Goal: Transaction & Acquisition: Purchase product/service

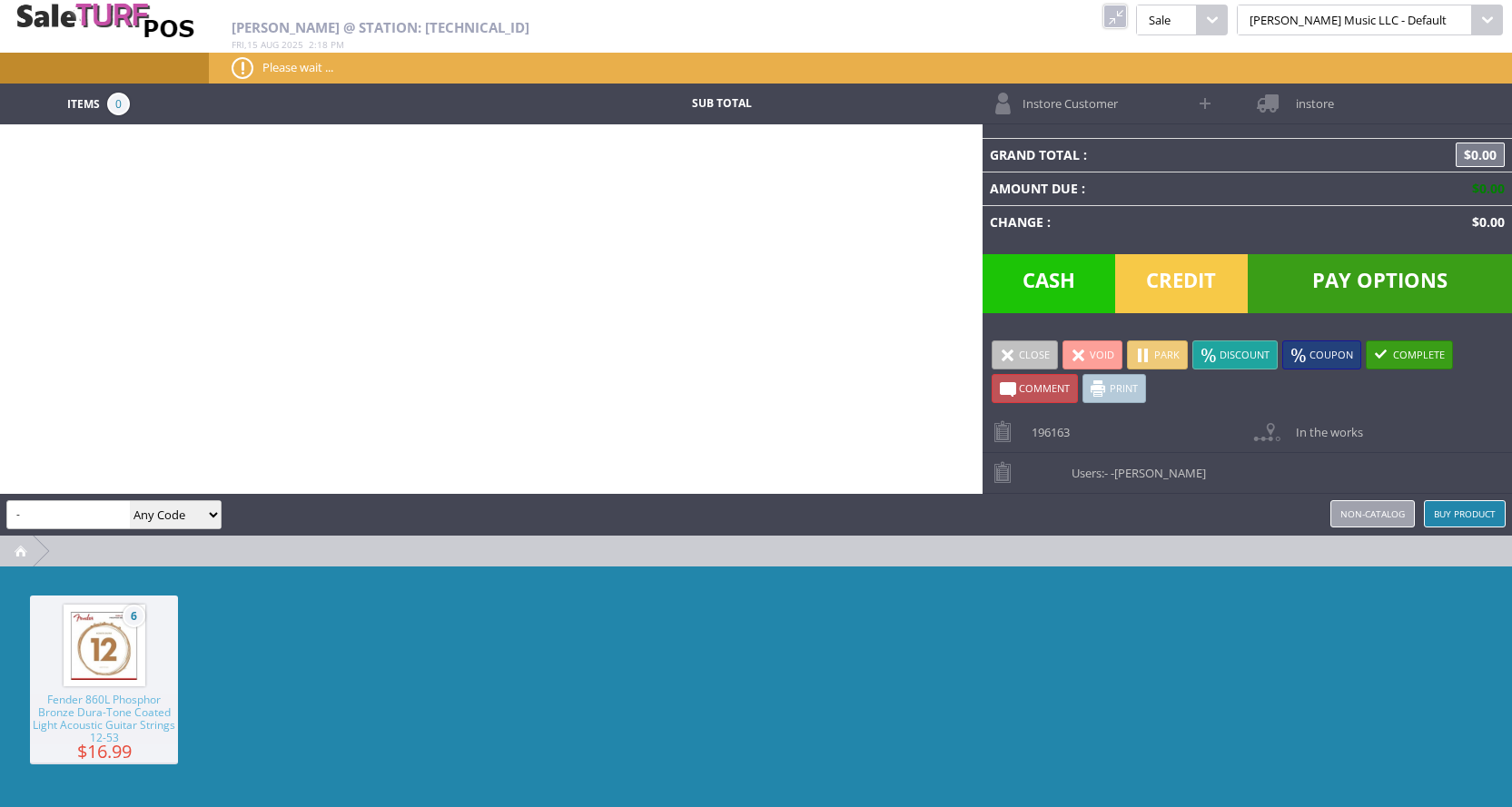
scroll to position [0, 1022]
click at [48, 509] on input "-" at bounding box center [69, 514] width 122 height 26
type input "-"
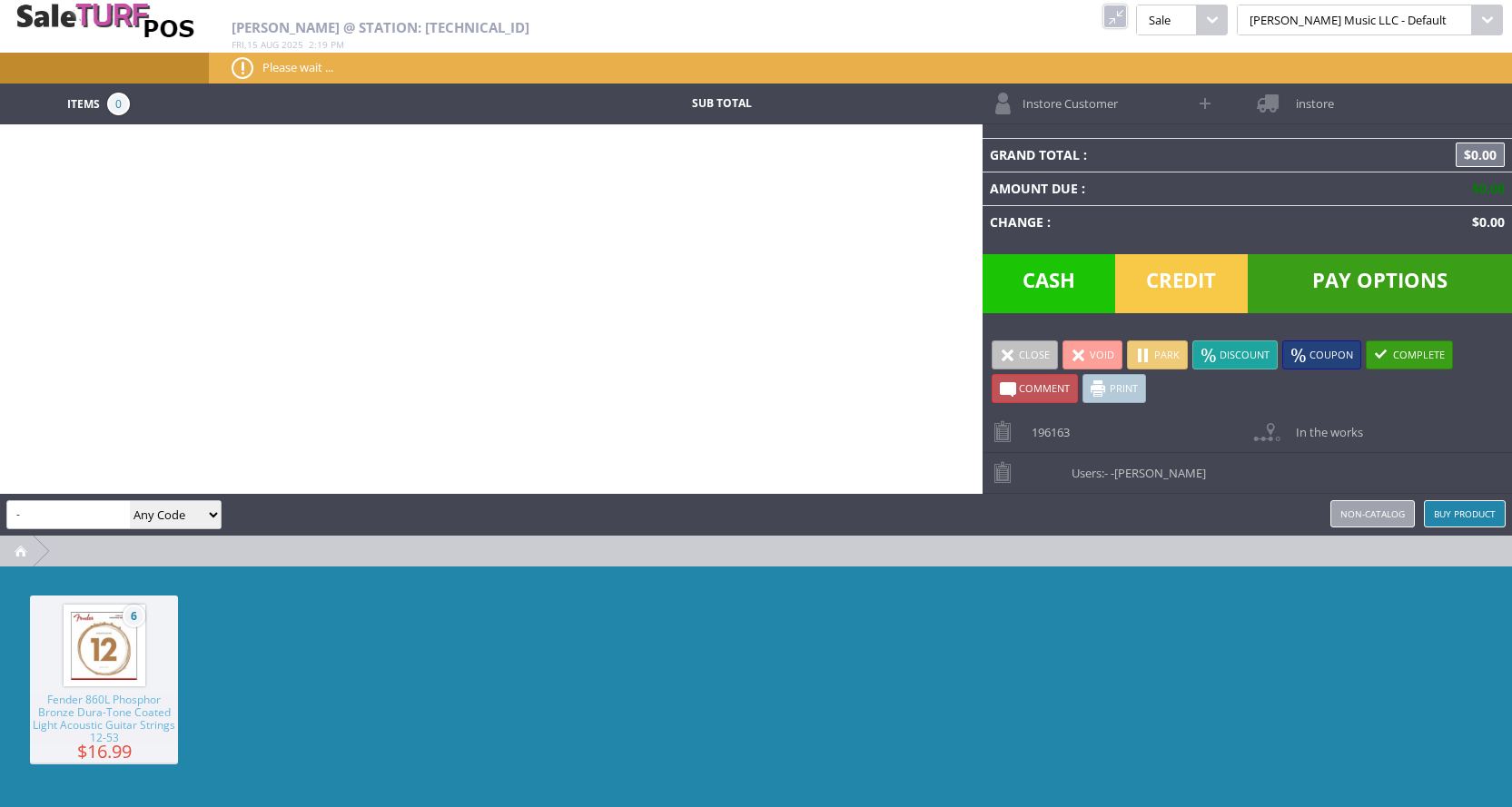
click at [1127, 16] on link at bounding box center [1114, 16] width 23 height 23
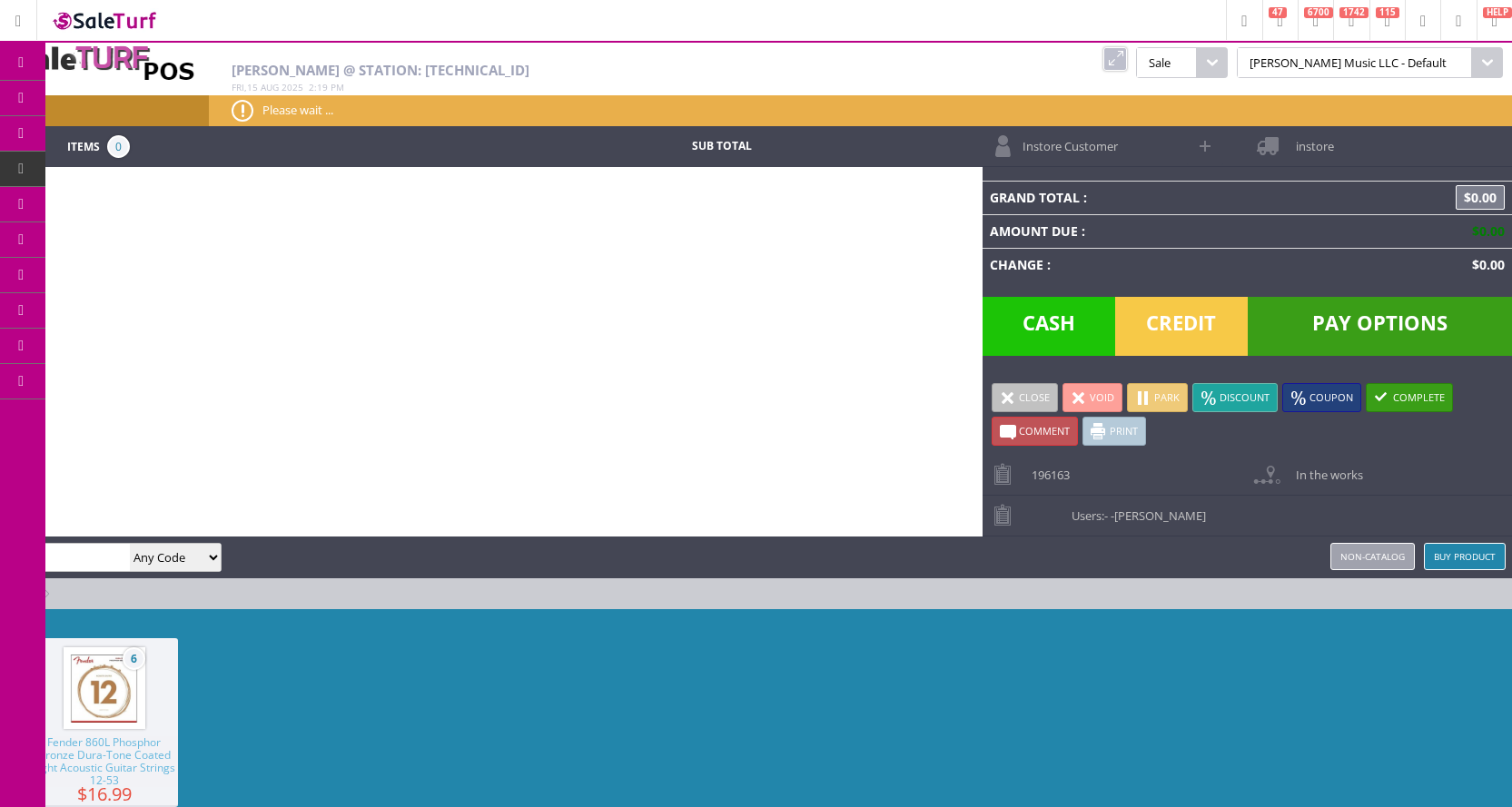
click at [123, 167] on span "POS Console" at bounding box center [152, 169] width 69 height 17
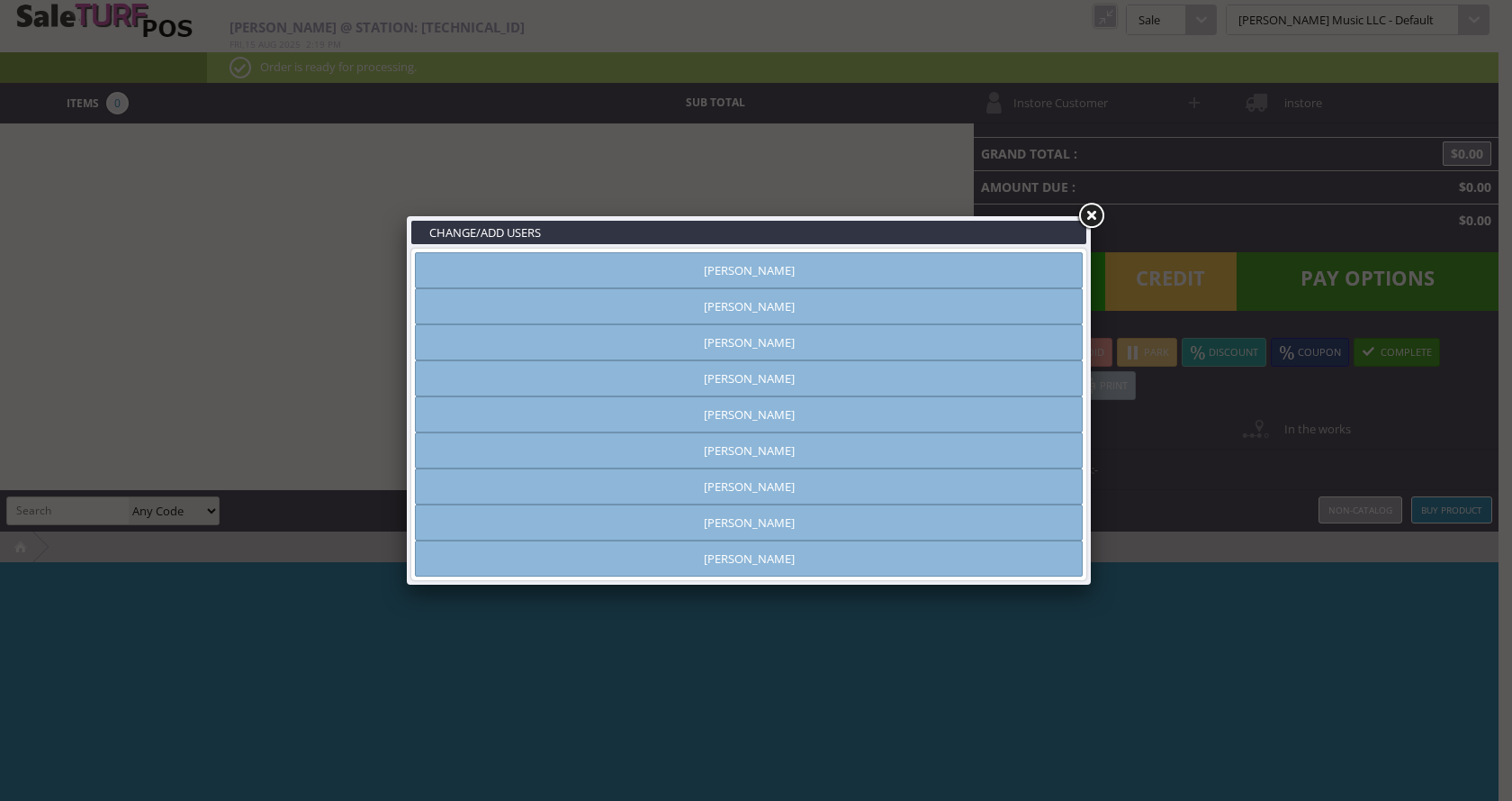
type input "[PERSON_NAME]"
click at [765, 380] on link "[PERSON_NAME]" at bounding box center [749, 378] width 668 height 36
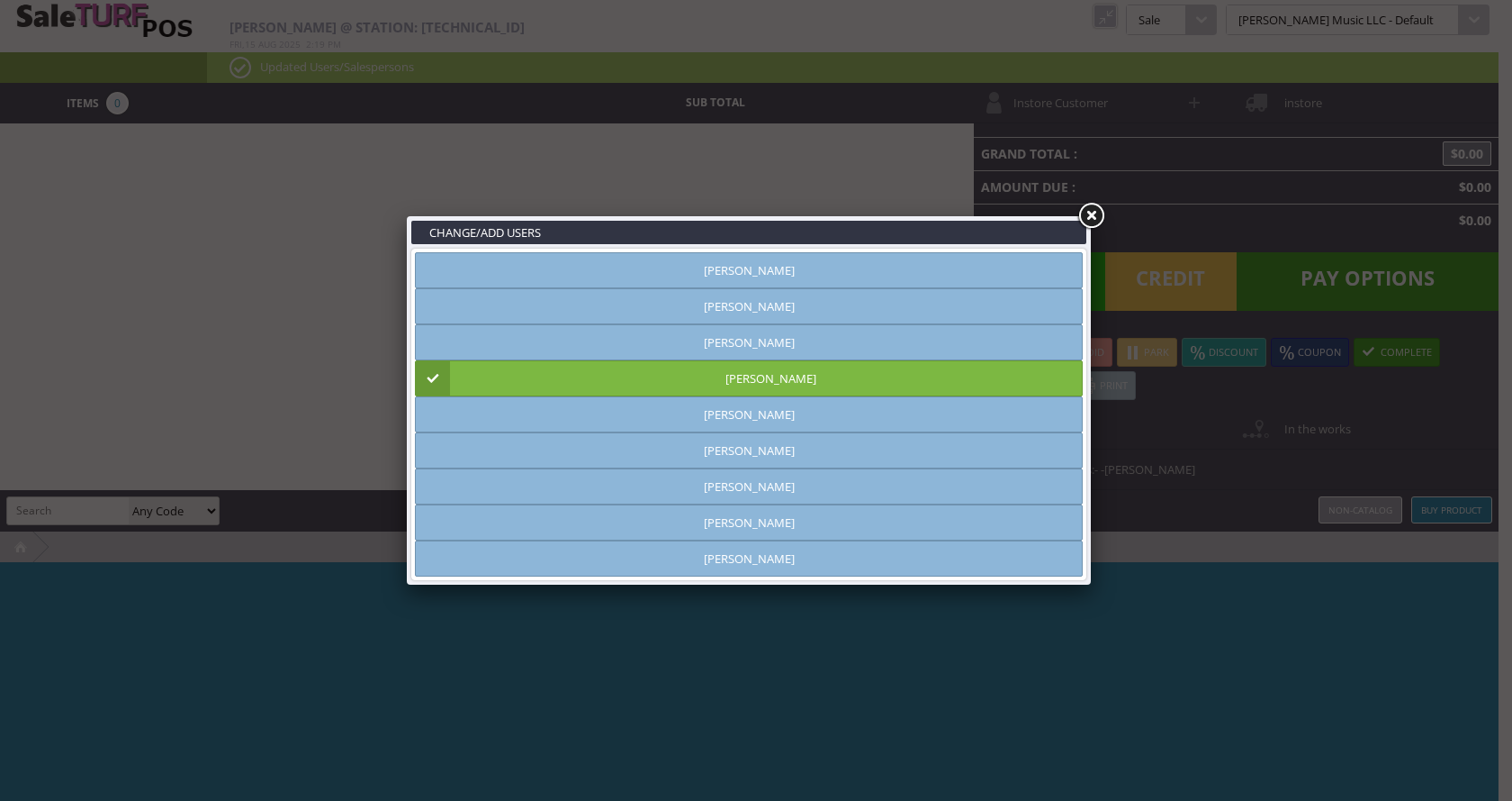
click at [1099, 214] on link at bounding box center [1091, 216] width 32 height 32
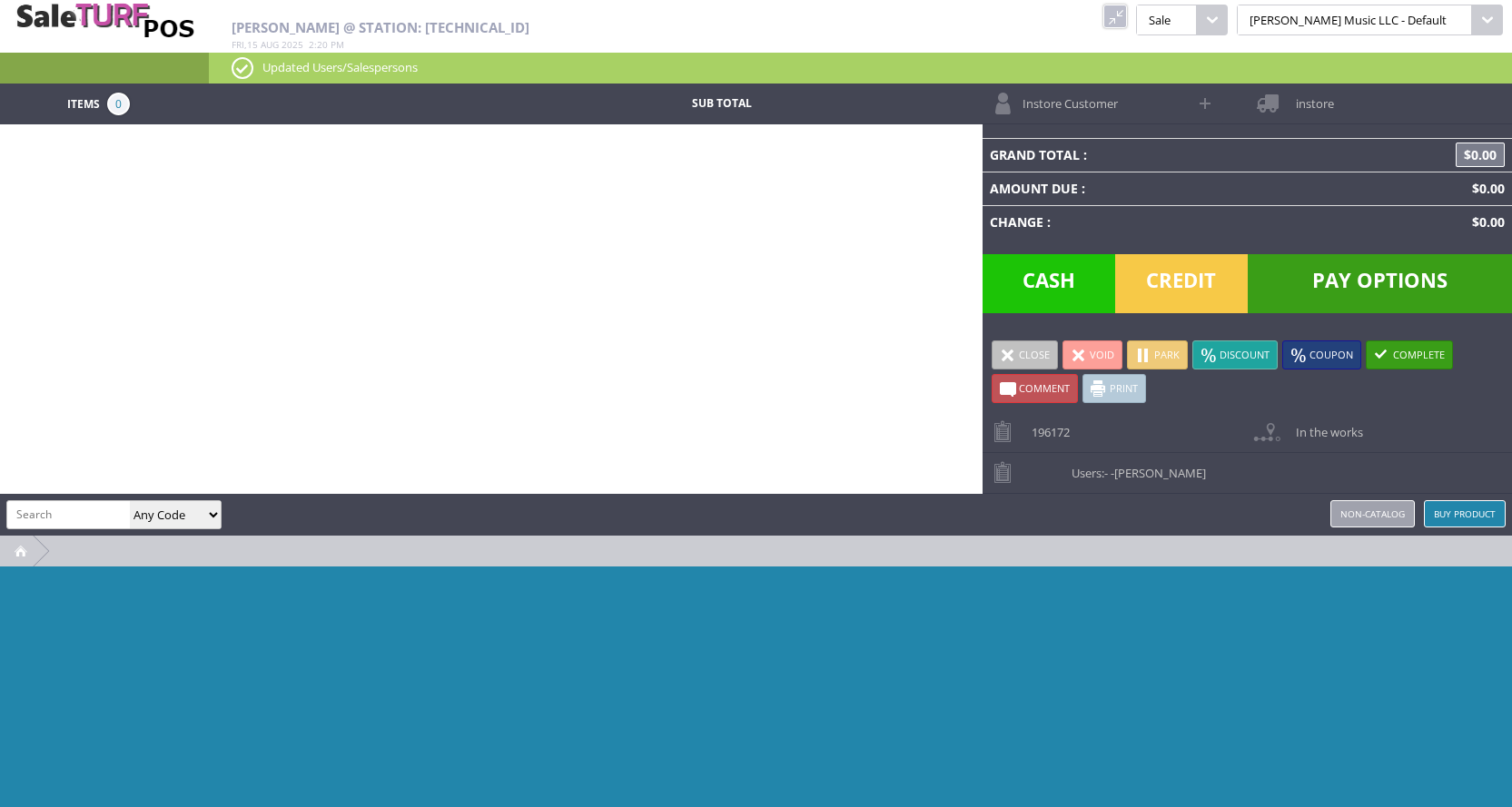
click at [73, 507] on input "search" at bounding box center [69, 514] width 122 height 26
type input "service"
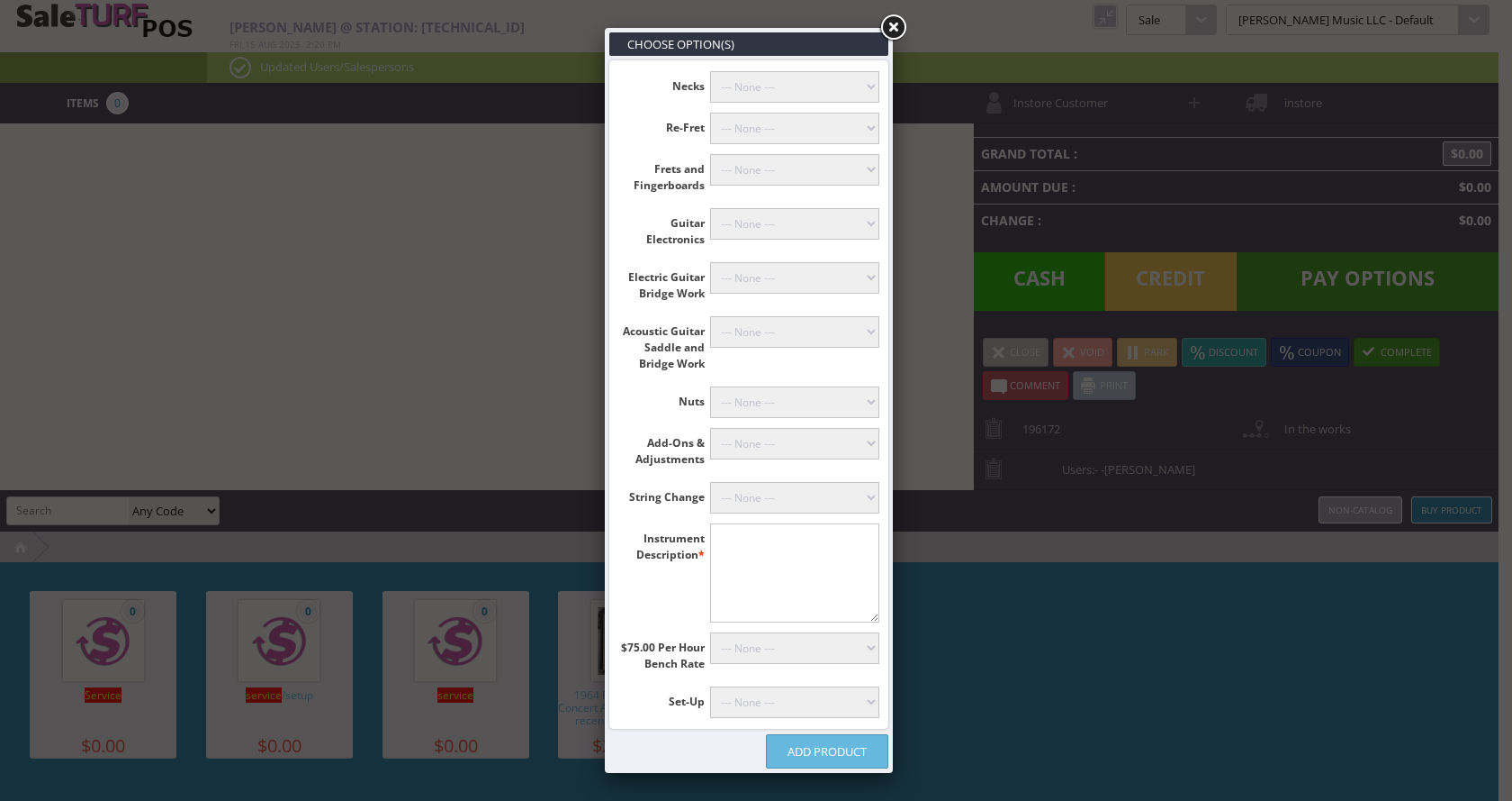
click at [784, 572] on textarea"] at bounding box center [795, 573] width 170 height 99
type textarea"] "Seville"
click at [793, 502] on select"] "--- None --- Floyd Rose (+$60.00) Classicals, Latin, & Mandolin (+$30.00) 12-St…" at bounding box center [795, 498] width 170 height 31
select select"] "18"
click at [711, 482] on select"] "--- None --- Floyd Rose (+$60.00) Classicals, Latin, & Mandolin (+$30.00) 12-St…" at bounding box center [795, 498] width 170 height 31
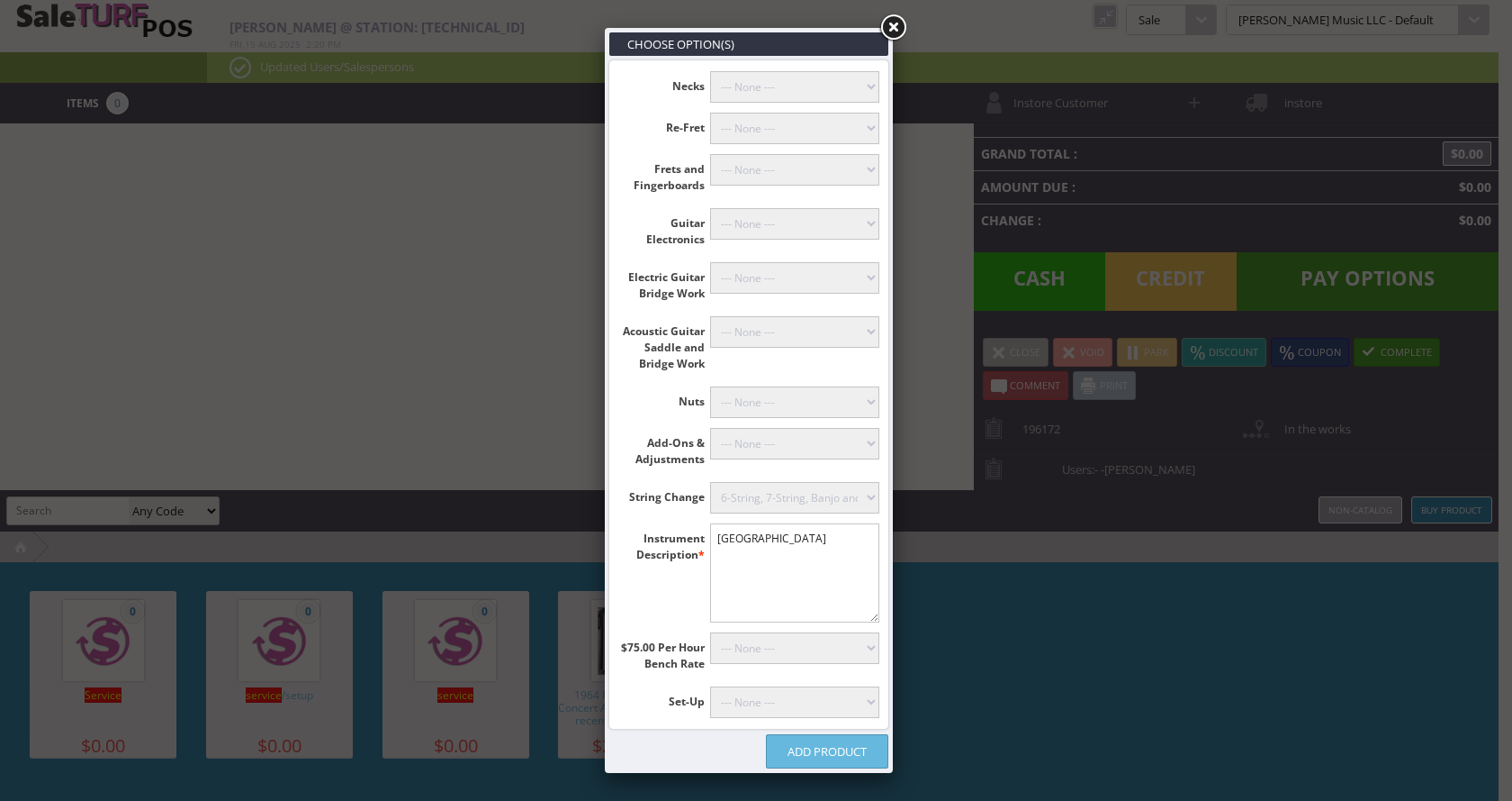
click at [791, 332] on select"] "--- None --- Bridge Reglue on Classical Guitar Plane or Rout Bridge (+$135.00) …" at bounding box center [795, 332] width 170 height 31
select select"] "47"
click at [711, 316] on select"] "--- None --- Bridge Reglue on Classical Guitar Plane or Rout Bridge (+$135.00) …" at bounding box center [795, 332] width 170 height 31
click at [847, 753] on link "Add Product" at bounding box center [827, 750] width 122 height 34
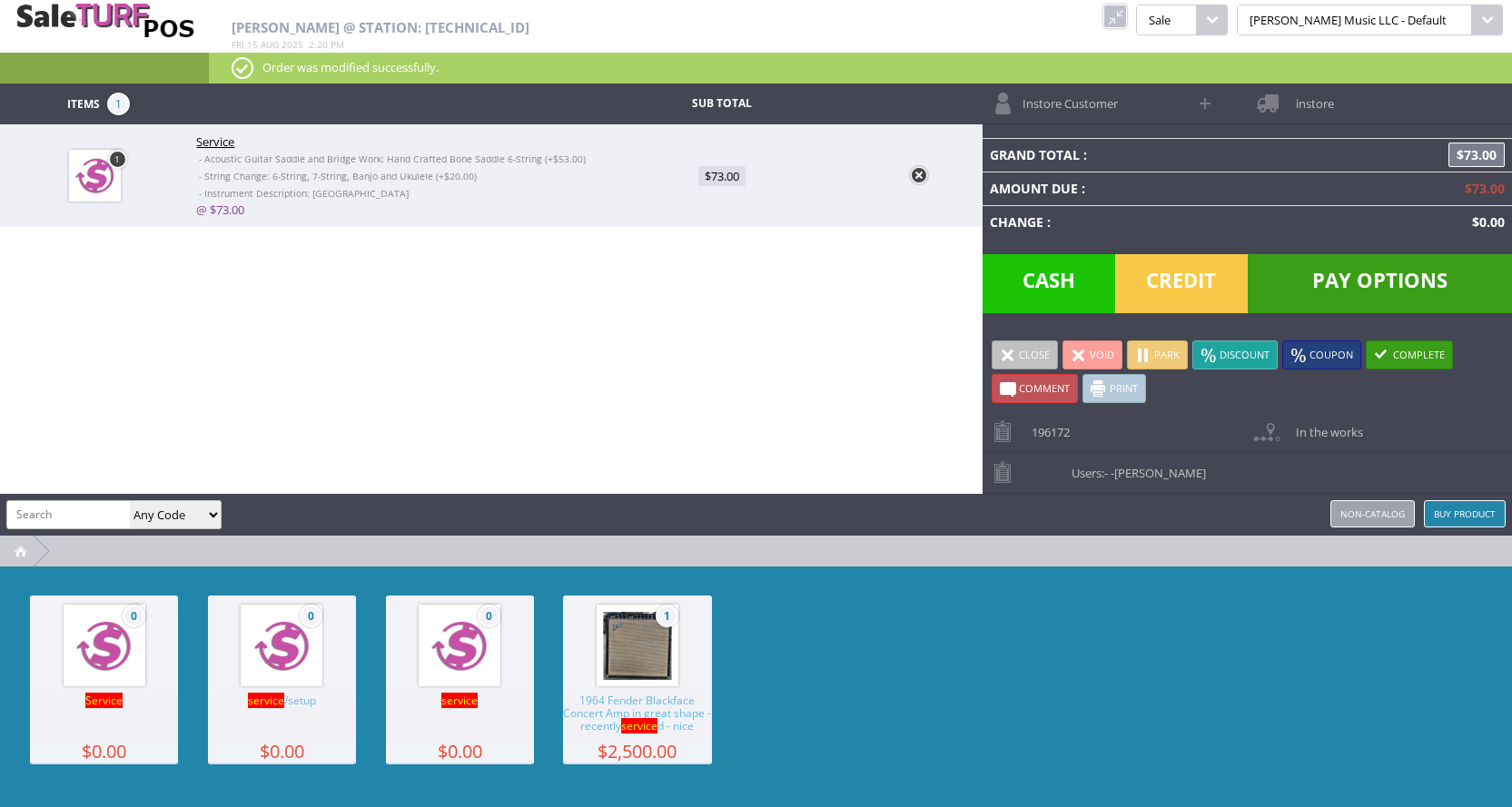
click at [77, 517] on input "search" at bounding box center [69, 514] width 122 height 26
type input "0730070403"
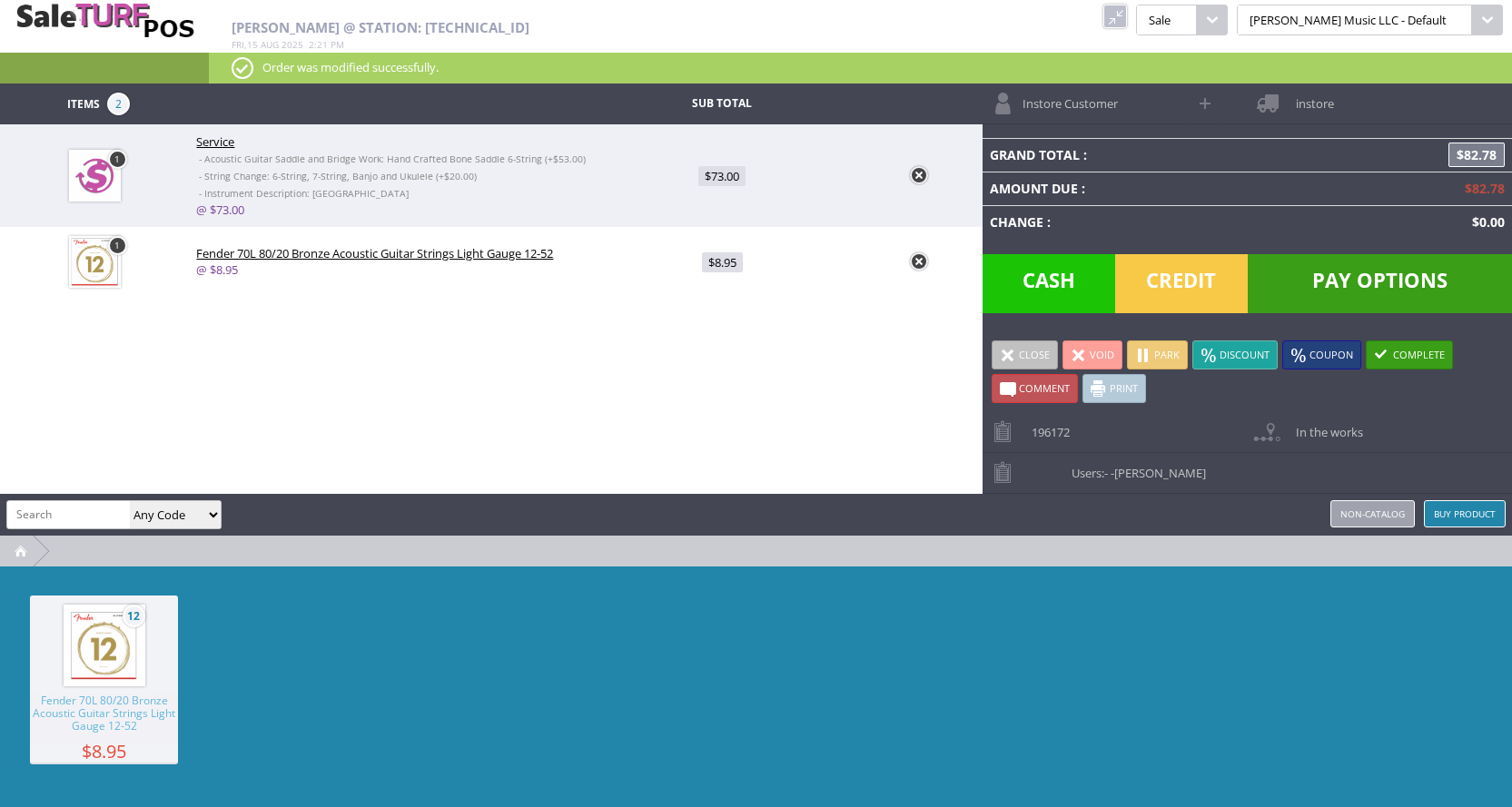
click at [221, 210] on link "@ $73.00" at bounding box center [220, 210] width 48 height 17
type input "73"
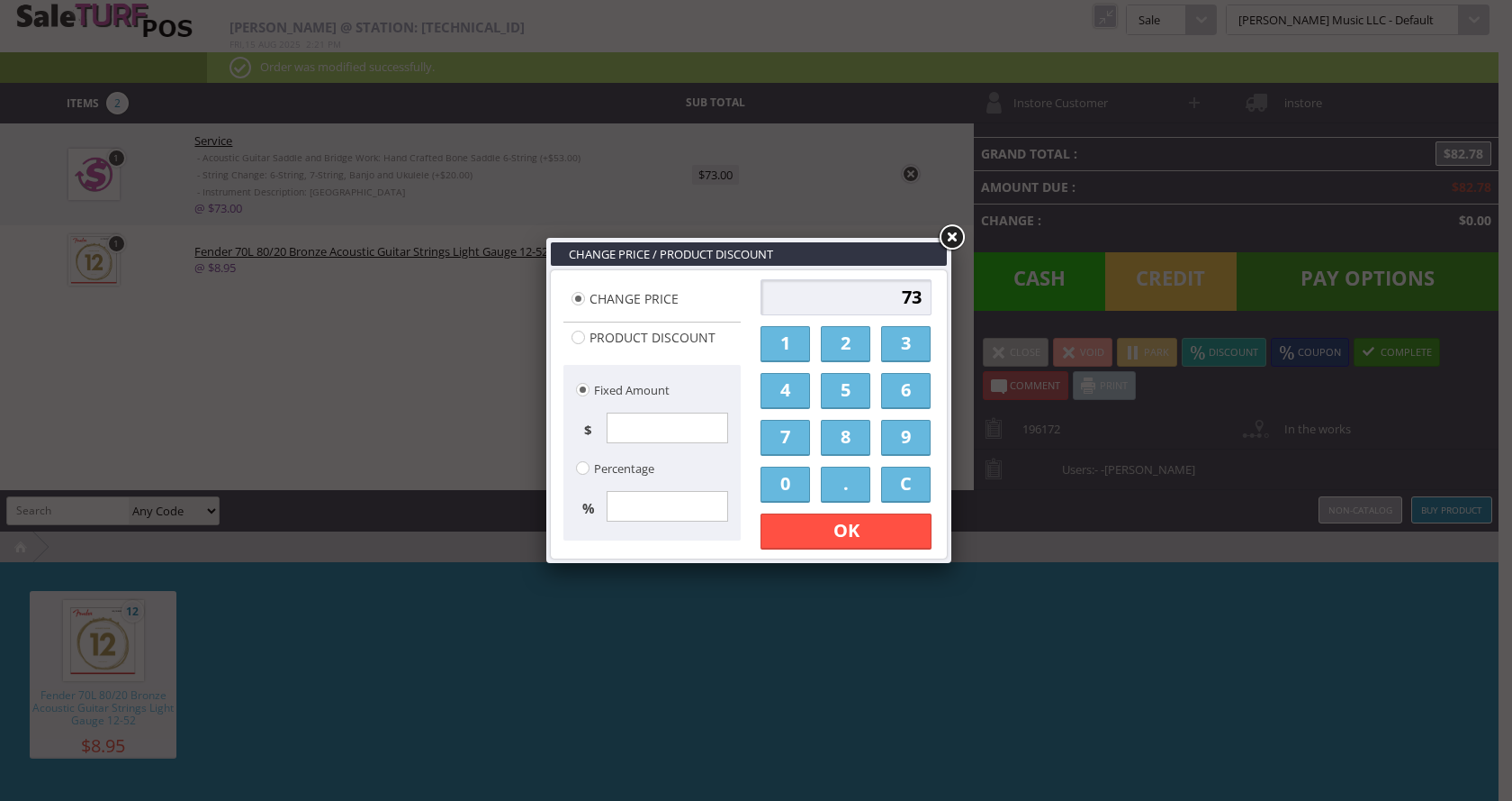
drag, startPoint x: 902, startPoint y: 299, endPoint x: 922, endPoint y: 301, distance: 20.1
click at [922, 301] on input "73" at bounding box center [846, 297] width 171 height 36
type input "65"
click at [890, 534] on link "OK" at bounding box center [846, 531] width 171 height 36
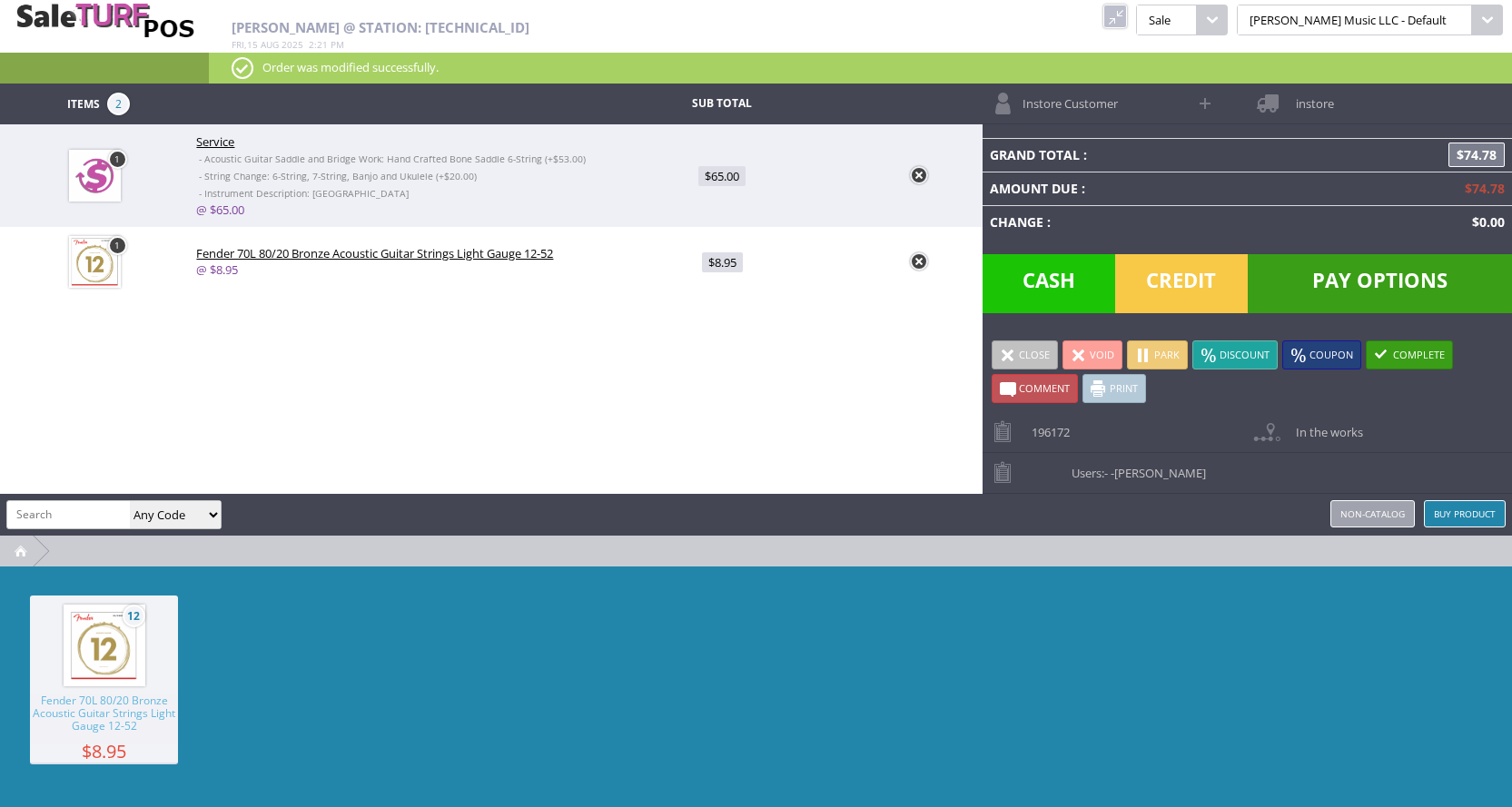
click at [1055, 103] on span "Instore Customer" at bounding box center [1065, 97] width 105 height 28
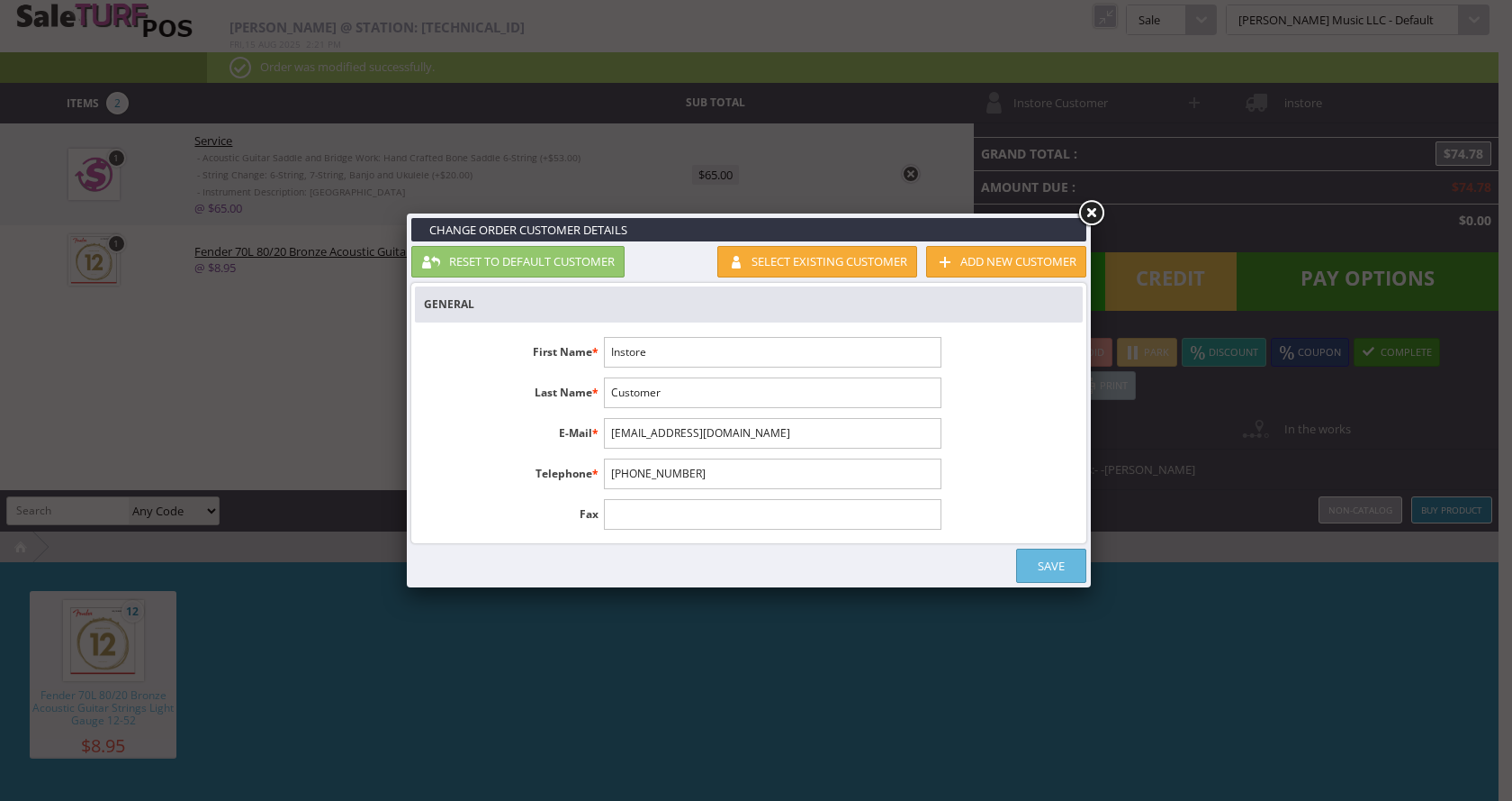
drag, startPoint x: 698, startPoint y: 347, endPoint x: 591, endPoint y: 355, distance: 107.3
click at [591, 355] on li "First Name * Instore" at bounding box center [682, 352] width 535 height 30
click at [668, 349] on input "Instore" at bounding box center [772, 352] width 337 height 30
type input "I"
type input "Nevaeh"
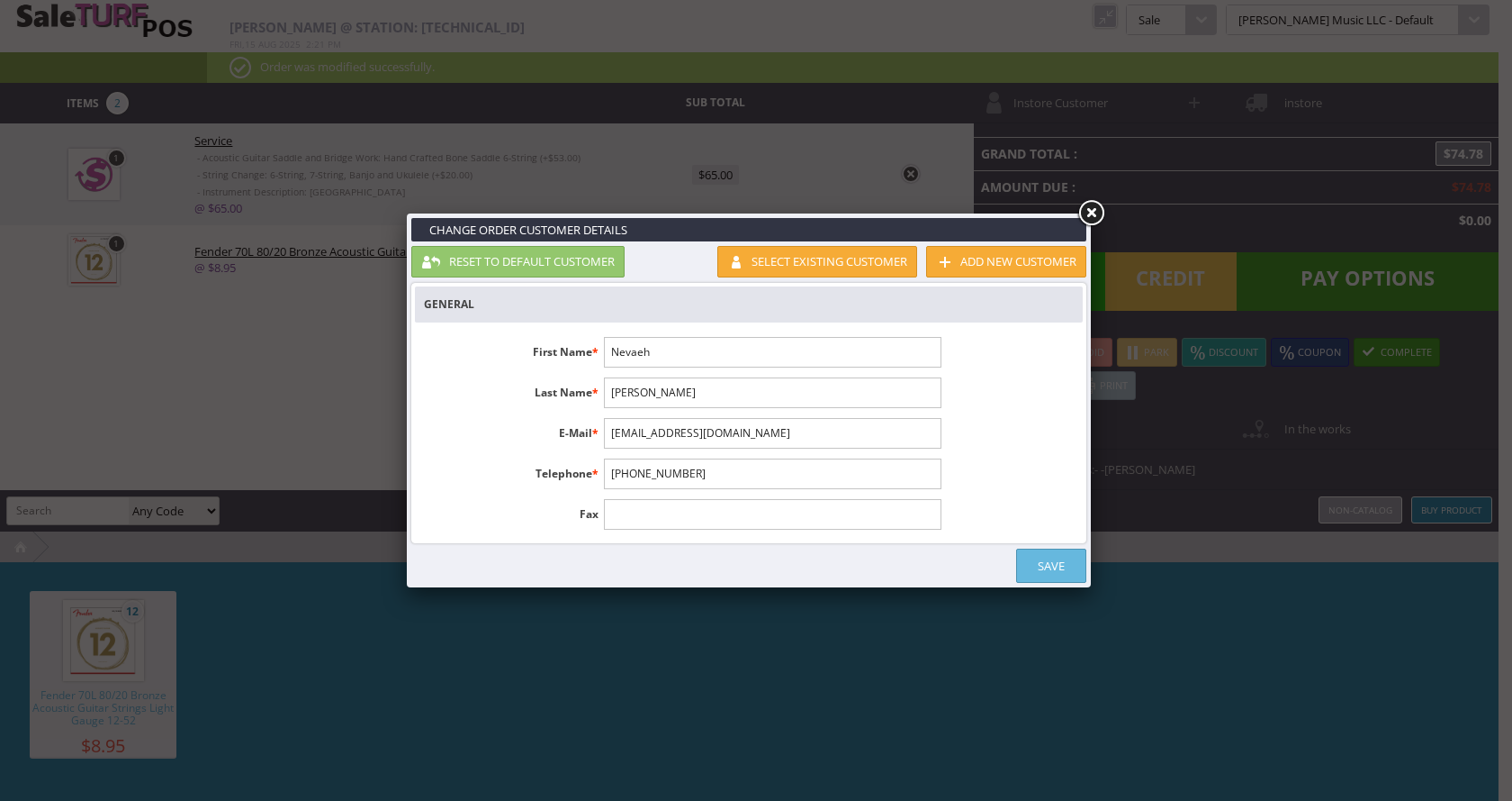
type input "Sherrill"
type input "8164693591"
click at [1055, 564] on link "Save" at bounding box center [1051, 565] width 70 height 34
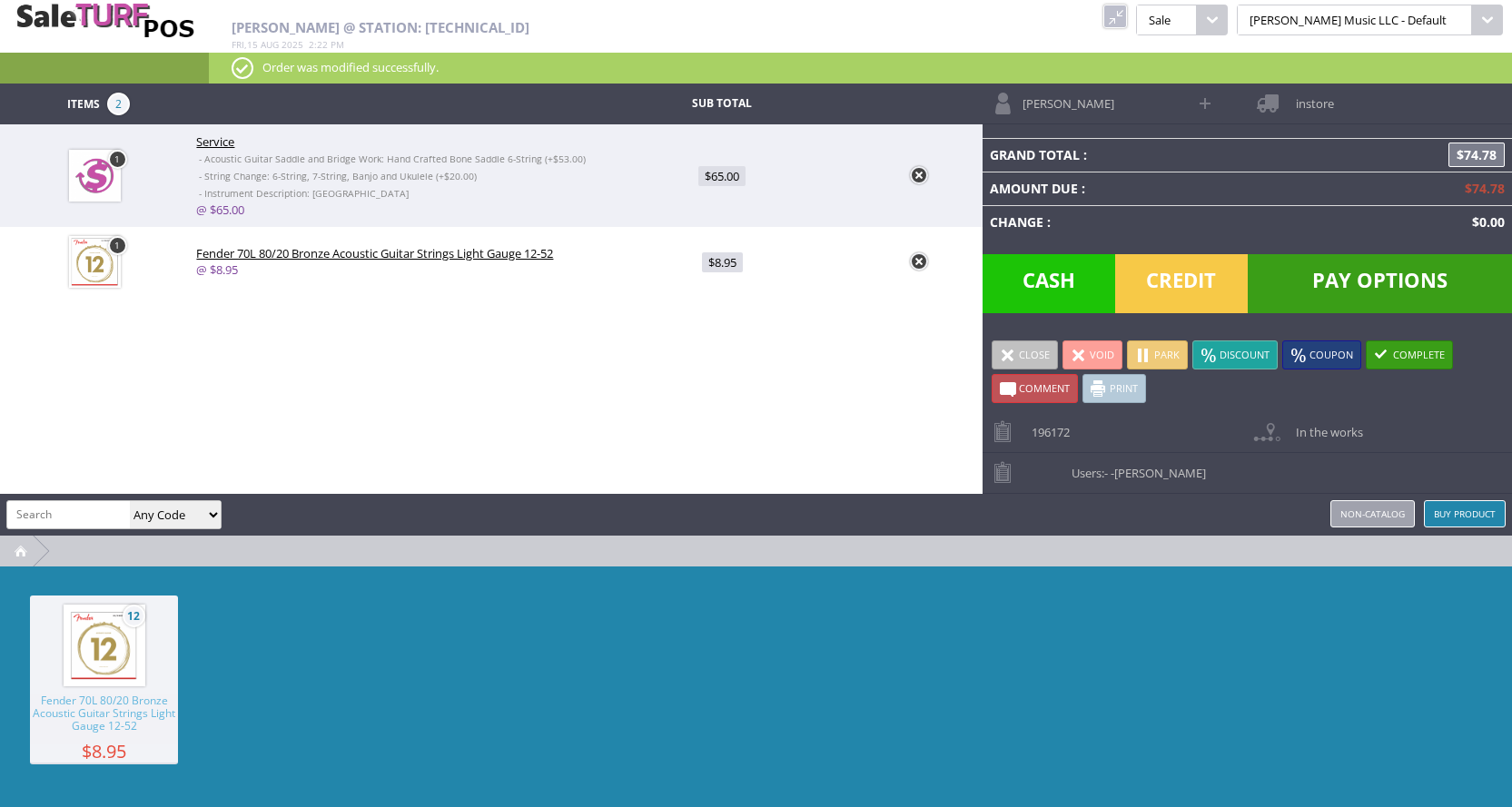
click at [1147, 349] on span at bounding box center [1143, 355] width 17 height 17
